Goal: Find specific page/section: Find specific page/section

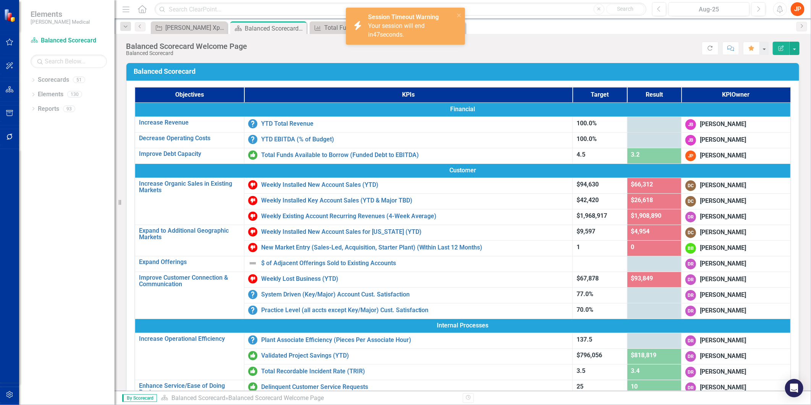
click at [648, 9] on div "JP" at bounding box center [798, 9] width 14 height 14
click at [648, 94] on link "Logout Log Out" at bounding box center [774, 96] width 60 height 14
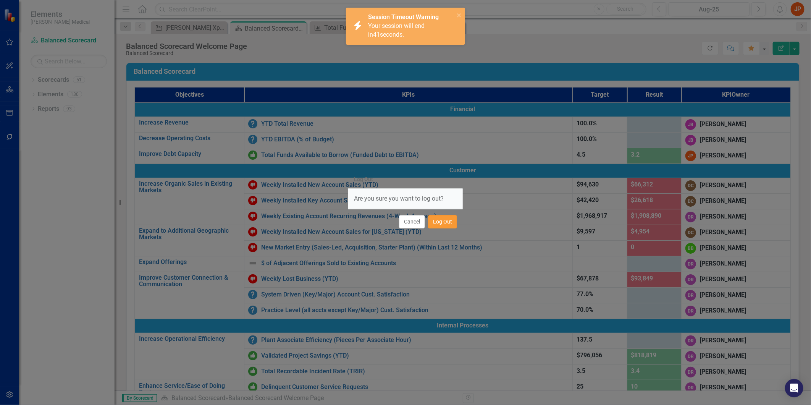
click at [438, 222] on button "Log Out" at bounding box center [442, 221] width 29 height 13
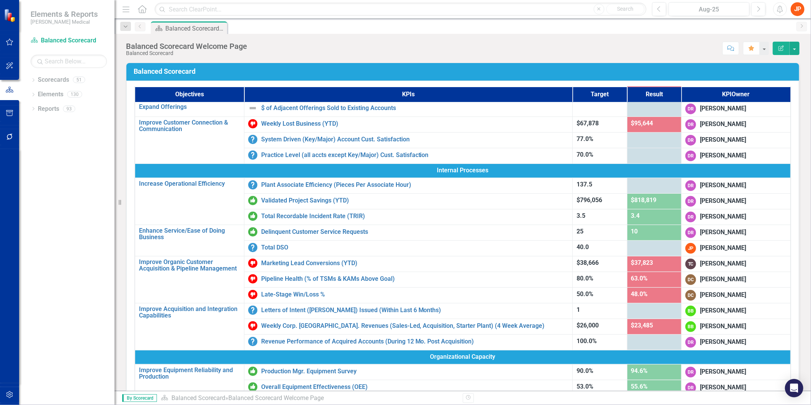
scroll to position [169, 0]
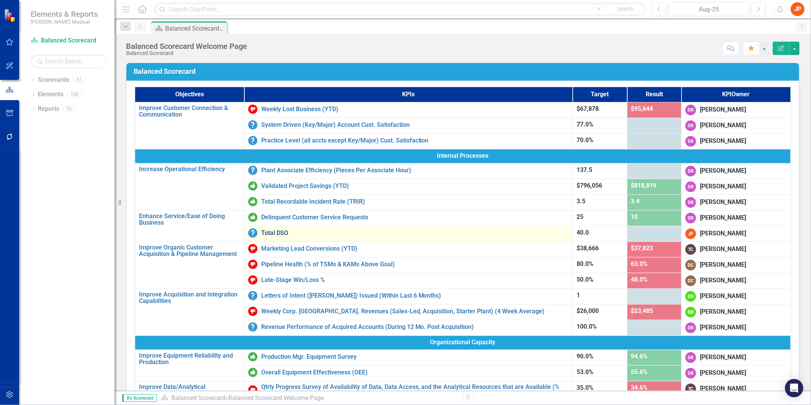
click at [274, 230] on link "Total DSO" at bounding box center [415, 232] width 308 height 7
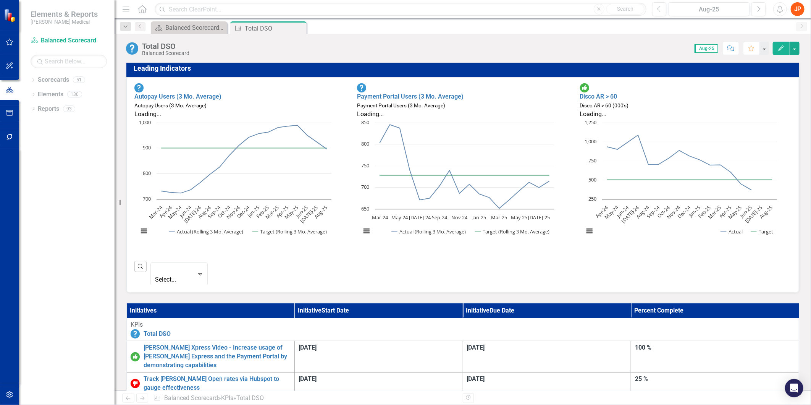
scroll to position [211, 0]
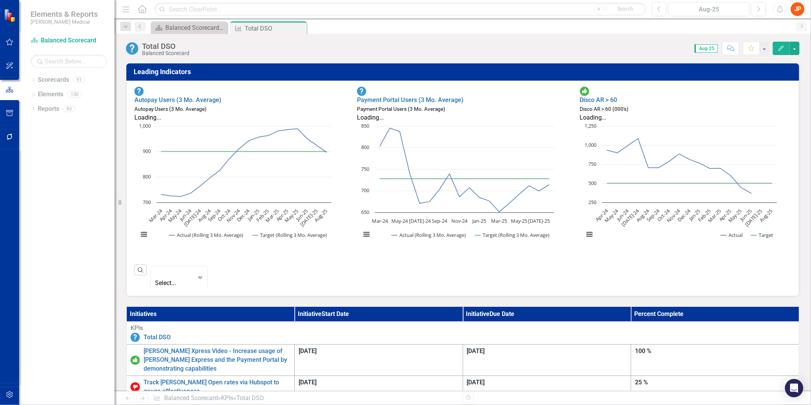
click at [670, 105] on div "Disco AR > 60 (000's)" at bounding box center [685, 109] width 211 height 9
click at [676, 105] on div "Disco AR > 60 (000's)" at bounding box center [685, 109] width 211 height 9
click at [501, 96] on div "Payment Portal Users (3 Mo. Average)" at bounding box center [462, 100] width 211 height 9
click at [432, 96] on link "Payment Portal Users (3 Mo. Average)" at bounding box center [410, 99] width 107 height 7
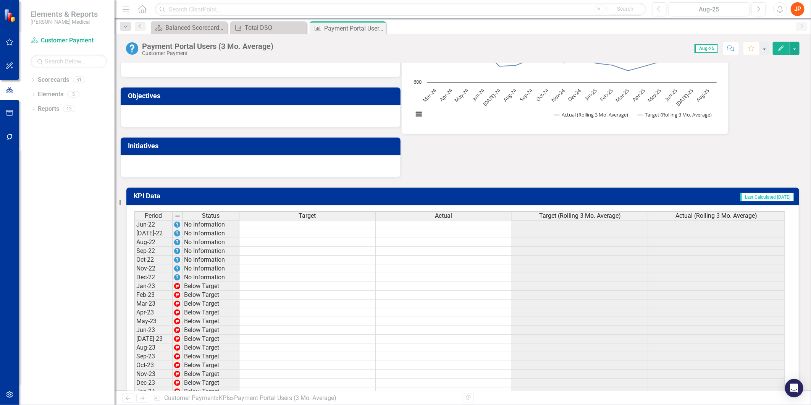
scroll to position [462, 0]
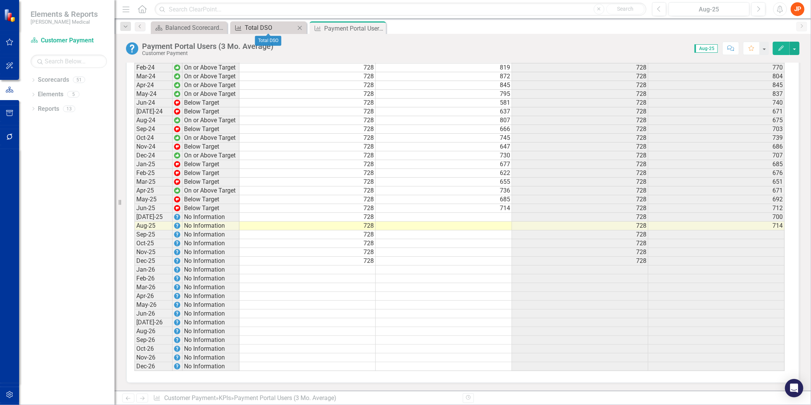
click at [283, 31] on div "Total DSO" at bounding box center [270, 28] width 50 height 10
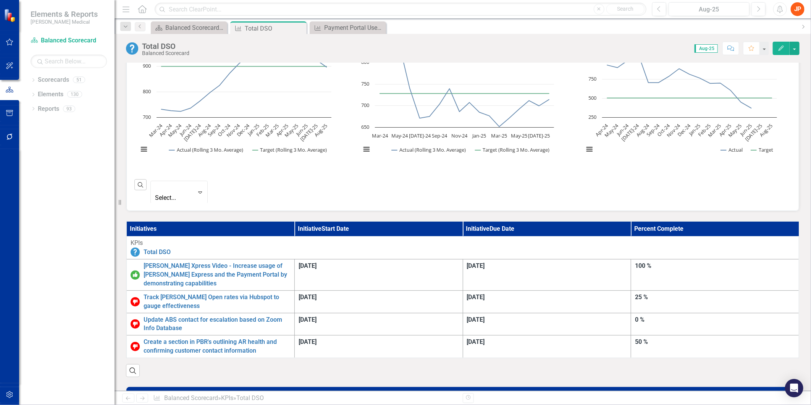
scroll to position [297, 0]
